Goal: Check status

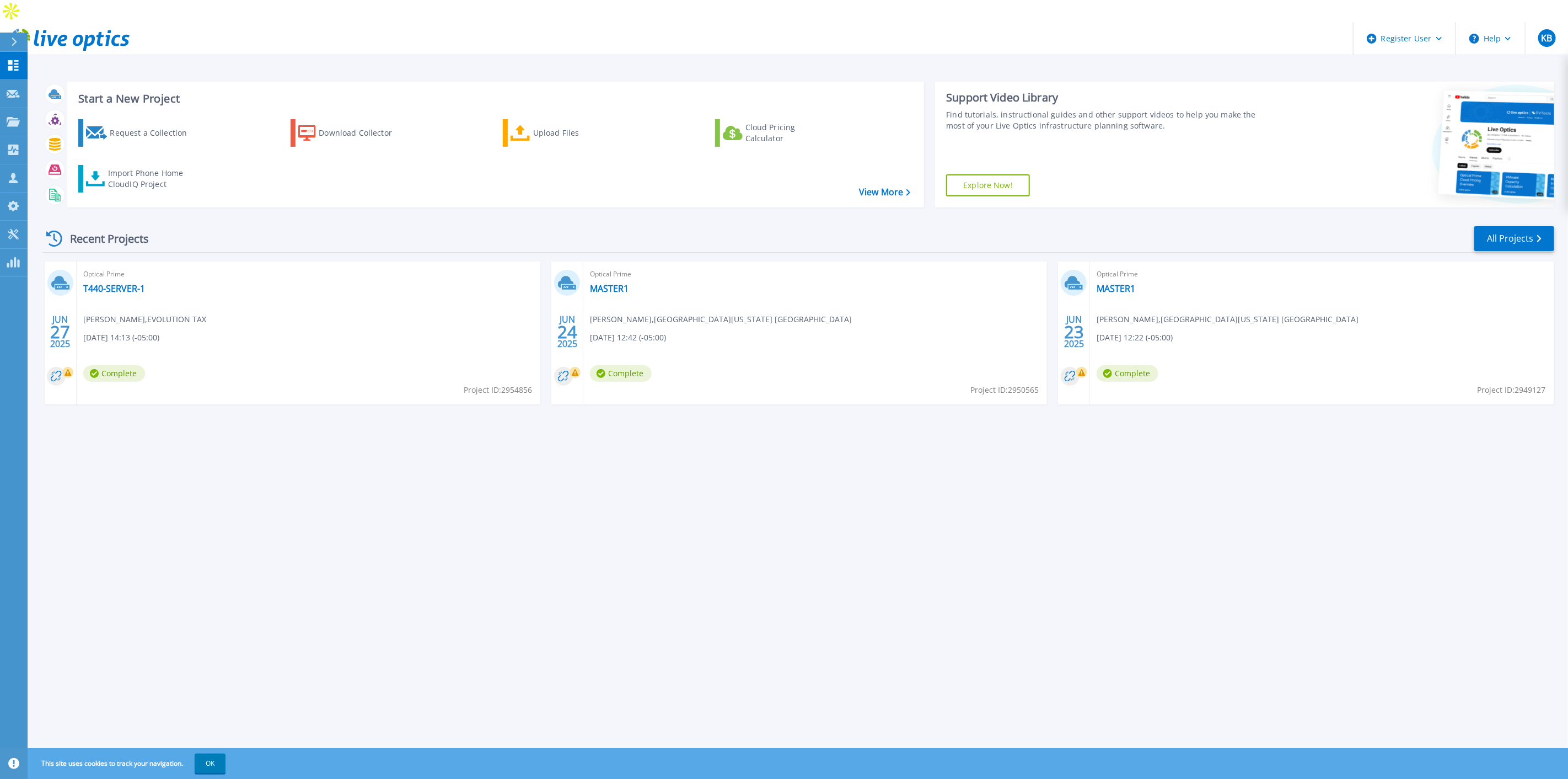
drag, startPoint x: 141, startPoint y: 311, endPoint x: 172, endPoint y: 310, distance: 31.0
click at [146, 332] on span "[DATE] 14:13 (-05:00)" at bounding box center [121, 337] width 76 height 12
click at [119, 283] on link "T440-SERVER-1" at bounding box center [114, 288] width 62 height 11
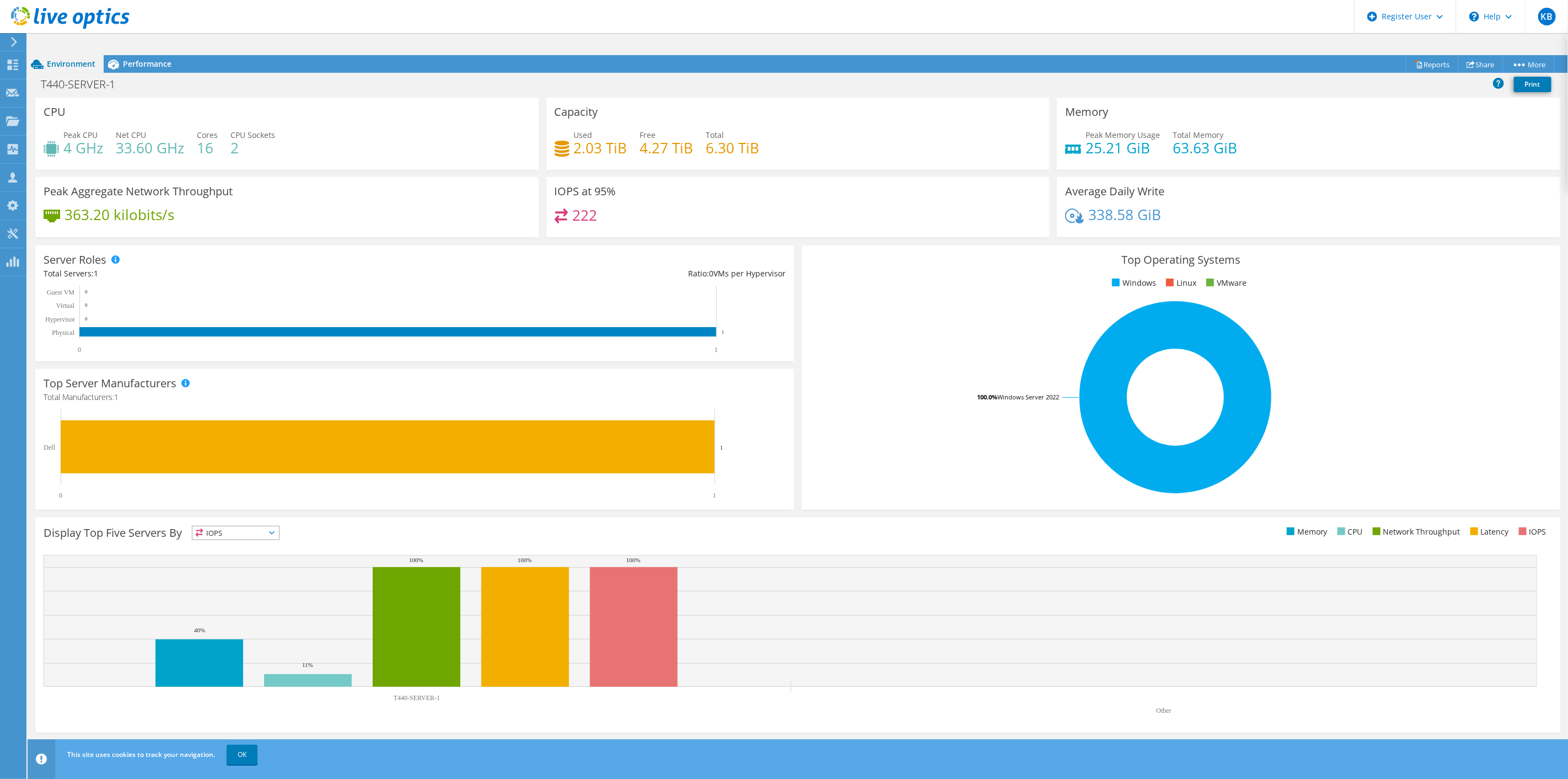
drag, startPoint x: 643, startPoint y: 156, endPoint x: 583, endPoint y: 128, distance: 66.2
click at [641, 177] on div "IOPS at 95% 222" at bounding box center [798, 207] width 503 height 60
click at [583, 142] on h4 "2.03 TiB" at bounding box center [601, 147] width 54 height 12
drag, startPoint x: 559, startPoint y: 124, endPoint x: 669, endPoint y: 125, distance: 110.0
click at [654, 123] on div "Capacity Used 2.03 TiB Free 4.27 TiB Total 6.30 TiB" at bounding box center [798, 134] width 512 height 73
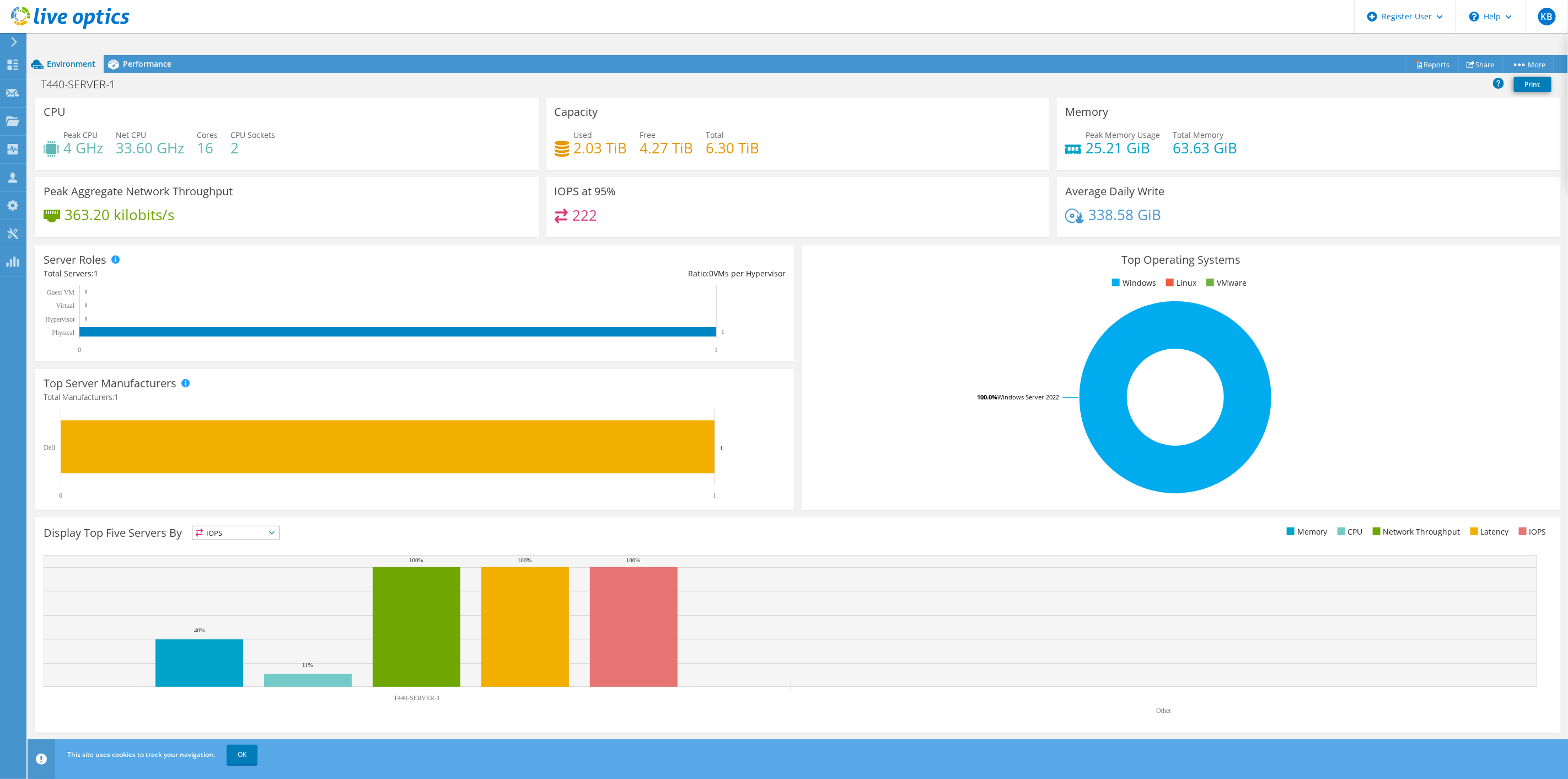
click at [701, 129] on div "Used 2.03 TiB Free 4.27 TiB Total 6.30 TiB" at bounding box center [798, 147] width 487 height 36
click at [899, 394] on rect at bounding box center [1176, 397] width 732 height 193
click at [903, 356] on rect at bounding box center [1176, 397] width 732 height 193
click at [884, 327] on rect at bounding box center [1176, 397] width 732 height 193
drag, startPoint x: 1149, startPoint y: 657, endPoint x: 924, endPoint y: 514, distance: 266.6
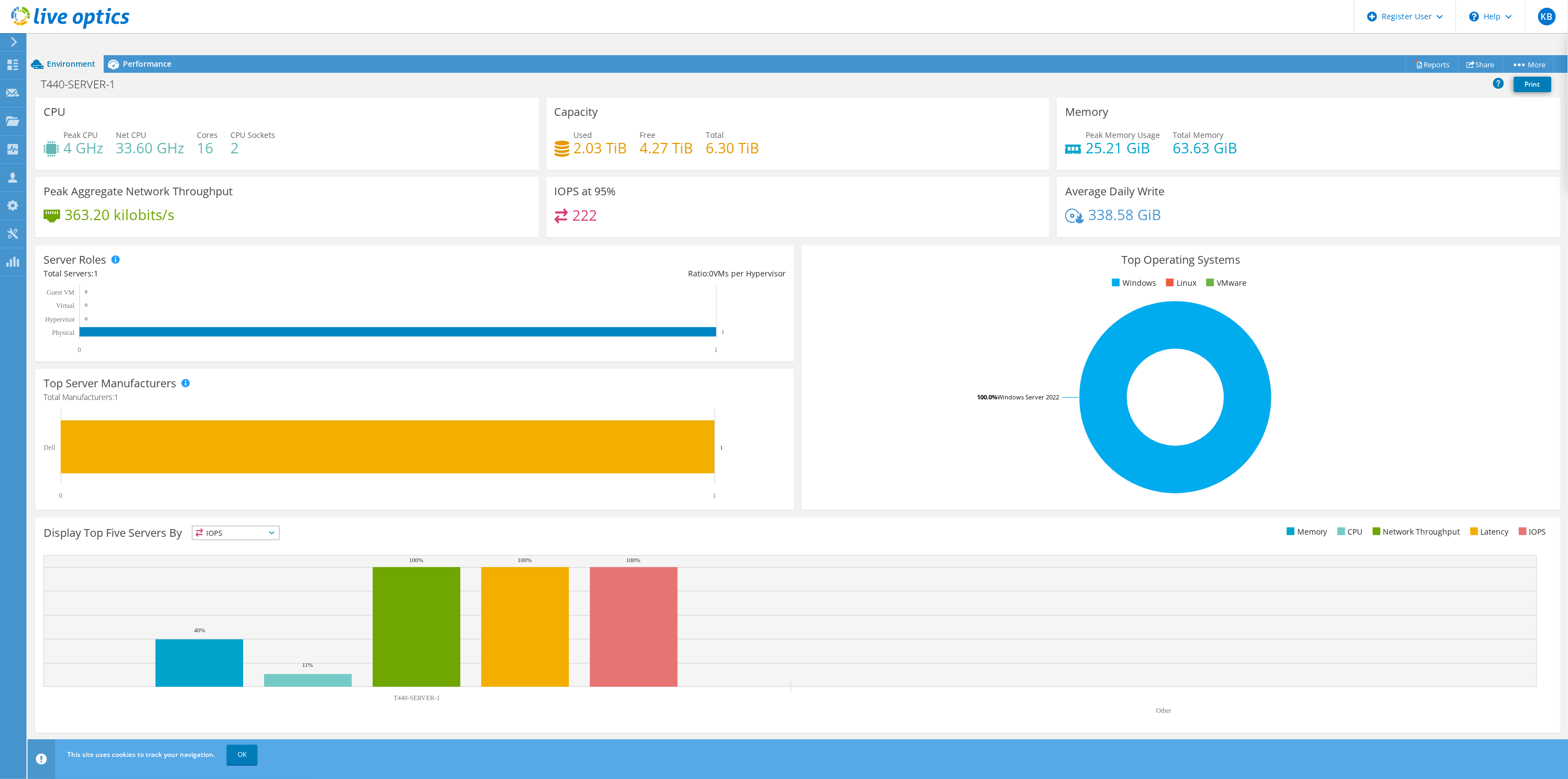
click at [927, 526] on ul "Memory CPU Network Throughput Latency IOPS" at bounding box center [1174, 532] width 754 height 13
